Goal: Communication & Community: Answer question/provide support

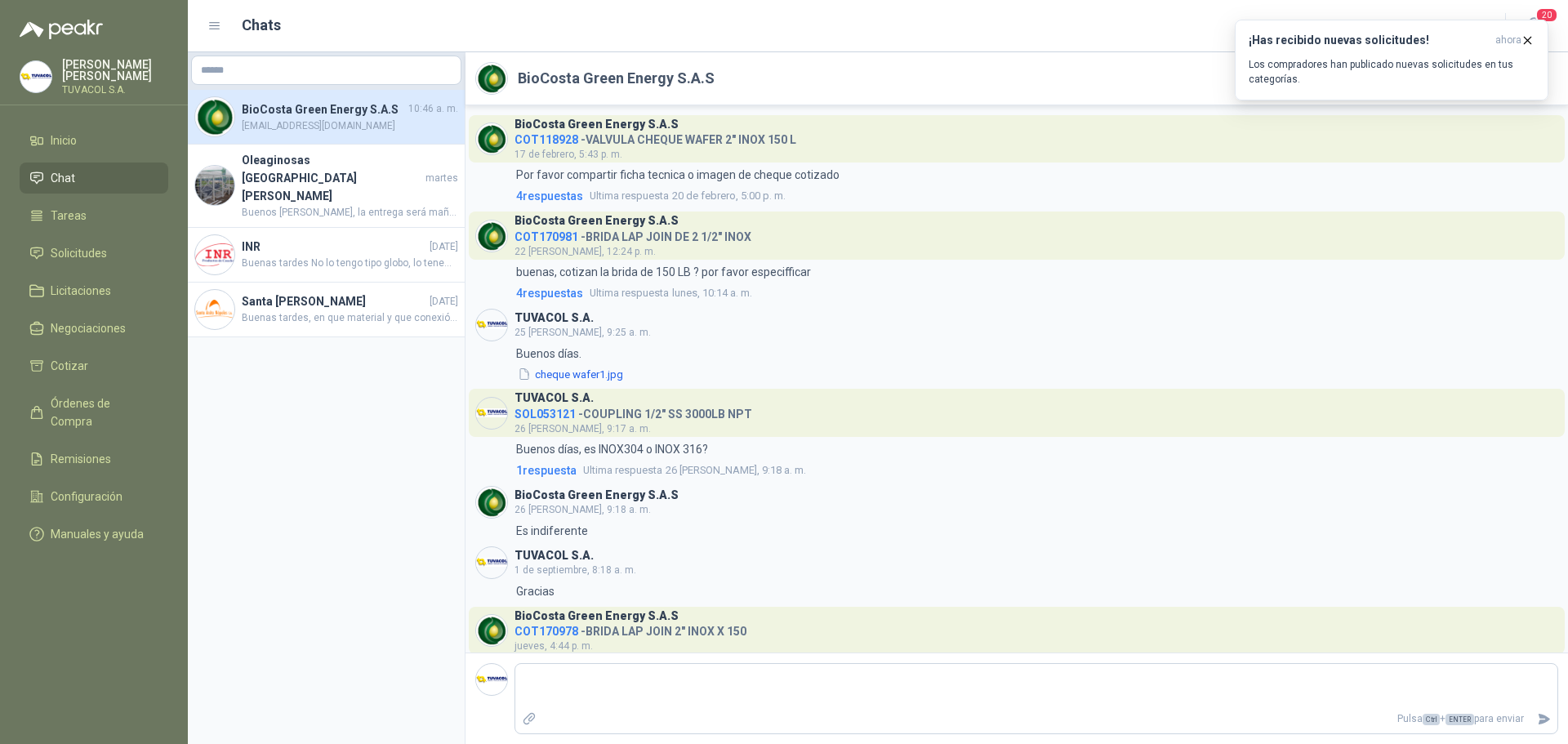
scroll to position [413, 0]
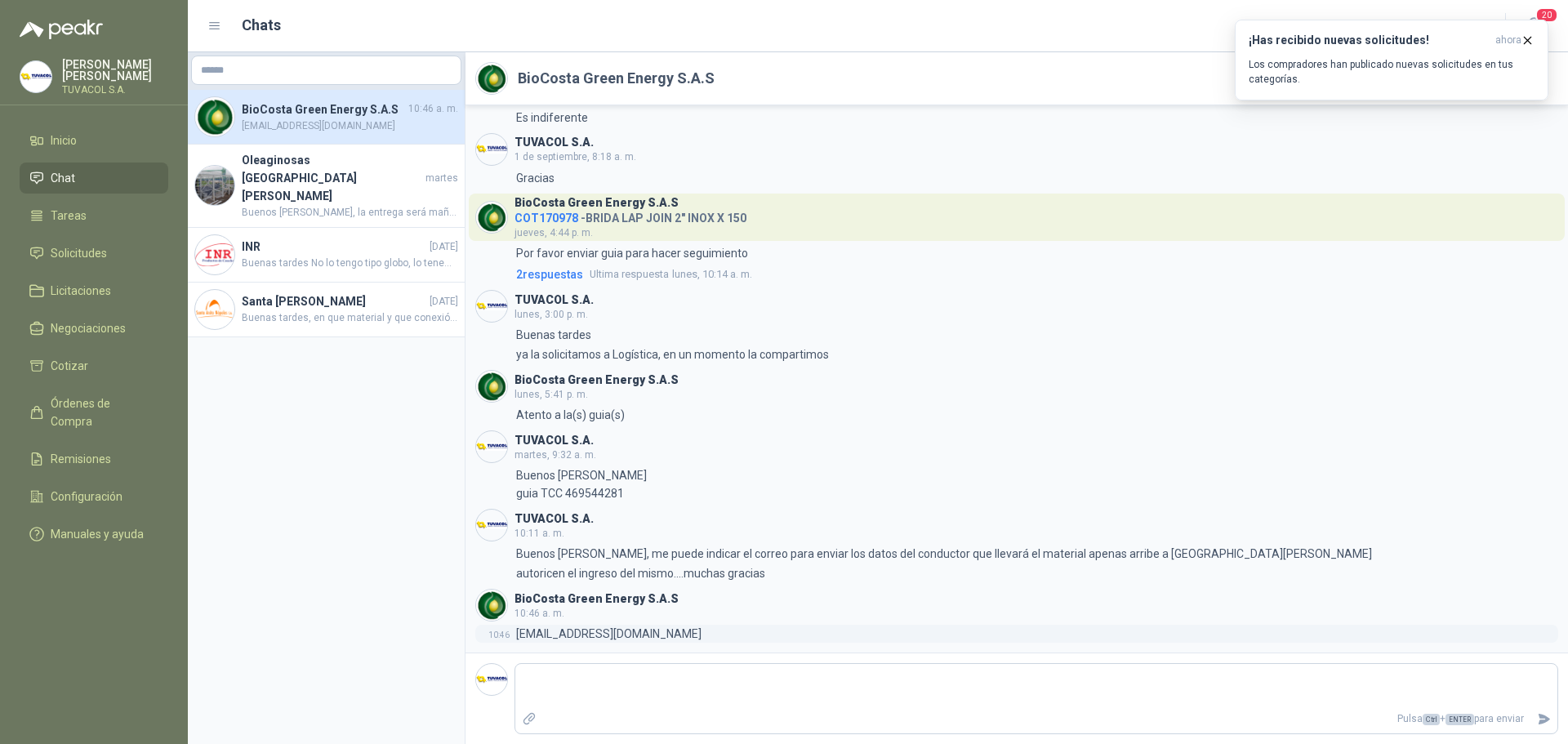
drag, startPoint x: 735, startPoint y: 635, endPoint x: 516, endPoint y: 637, distance: 219.0
click at [516, 637] on div "10:46 [EMAIL_ADDRESS][DOMAIN_NAME]" at bounding box center [1017, 633] width 1082 height 18
copy p "[EMAIL_ADDRESS][DOMAIN_NAME]"
